Goal: Task Accomplishment & Management: Use online tool/utility

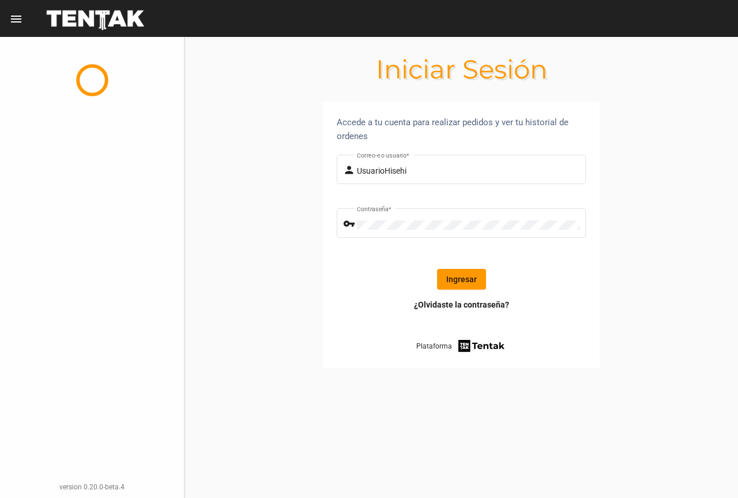
click at [460, 279] on button "Ingresar" at bounding box center [461, 279] width 49 height 21
